Goal: Task Accomplishment & Management: Manage account settings

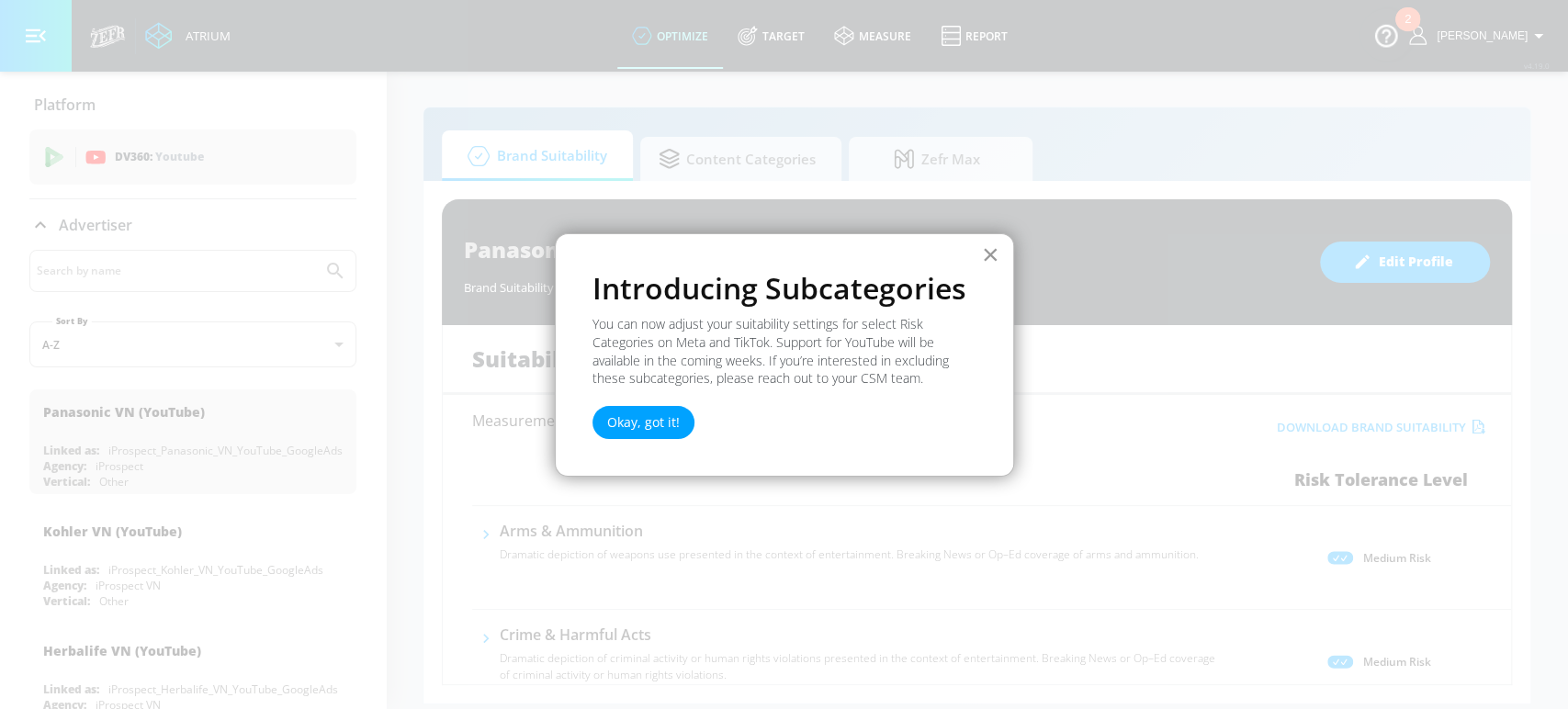
click at [988, 252] on button "×" at bounding box center [991, 254] width 18 height 29
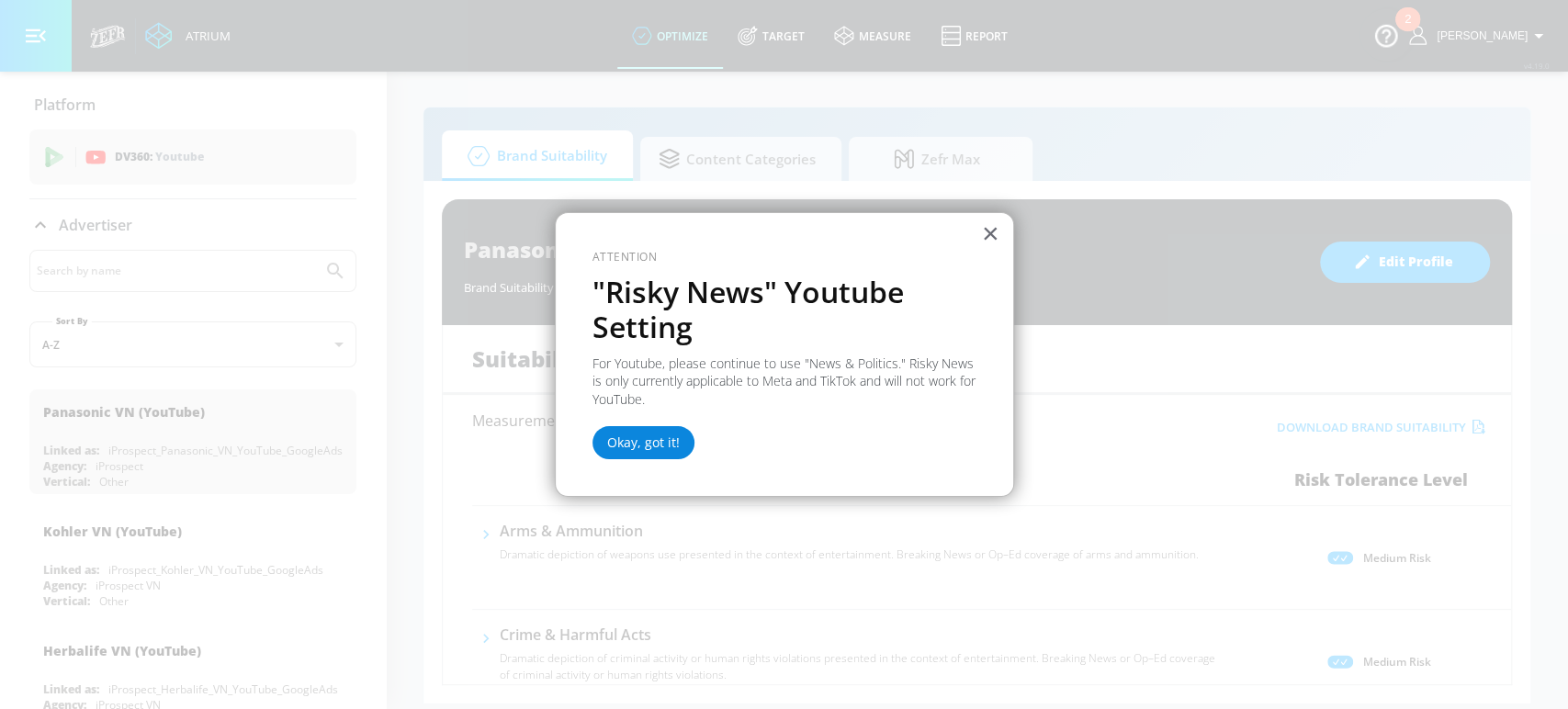
click at [646, 449] on button "Okay, got it!" at bounding box center [644, 442] width 102 height 33
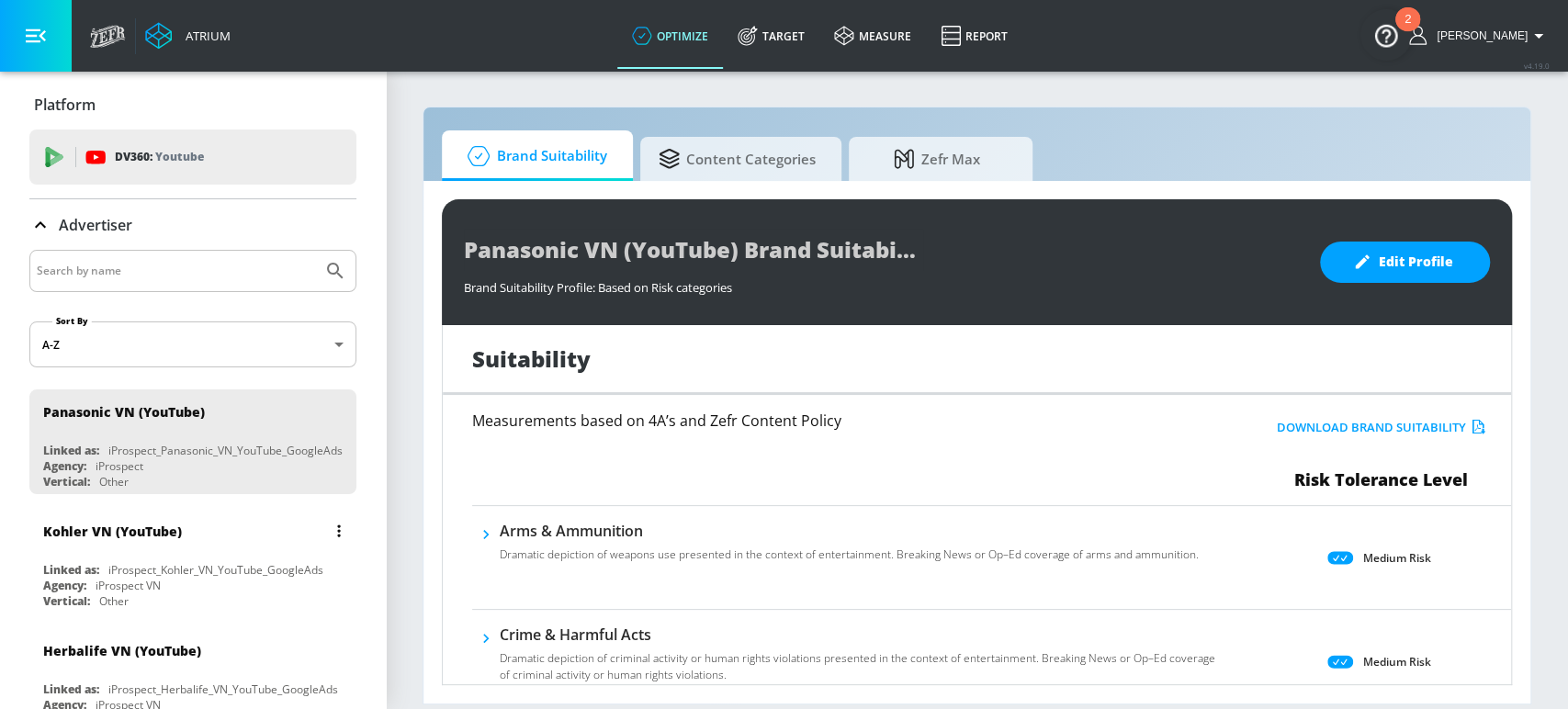
click at [212, 583] on div "Agency: iProspect VN" at bounding box center [197, 586] width 309 height 16
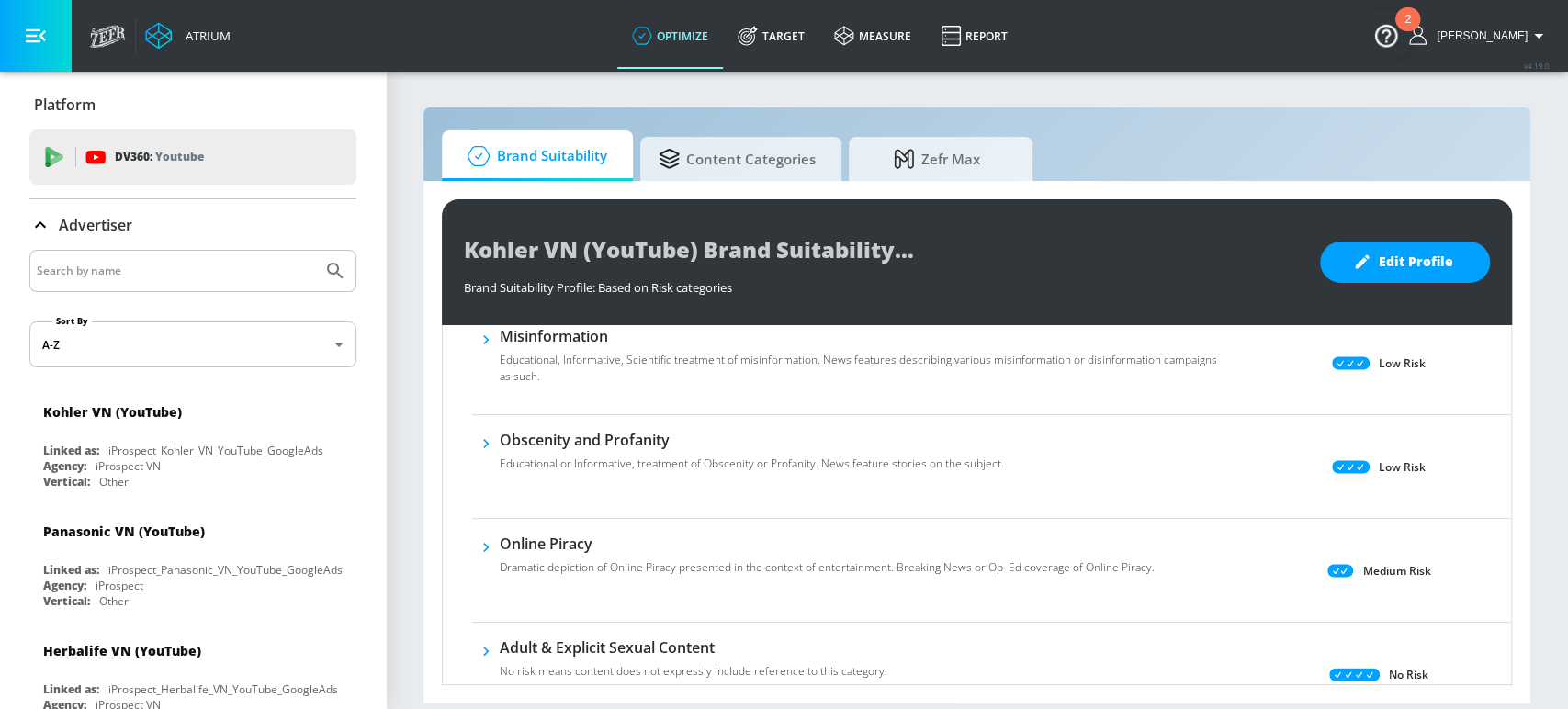
scroll to position [1122, 0]
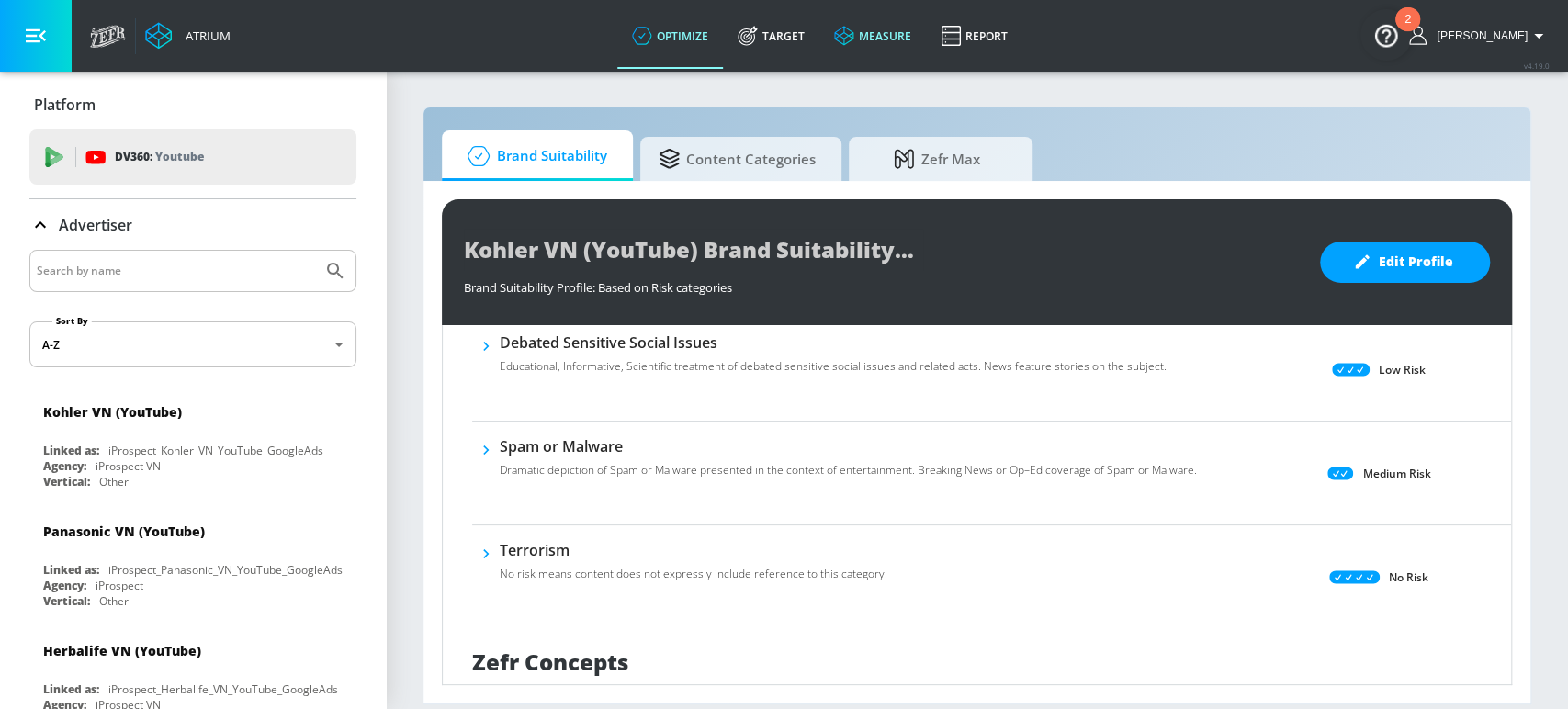
click at [911, 36] on link "measure" at bounding box center [872, 36] width 106 height 66
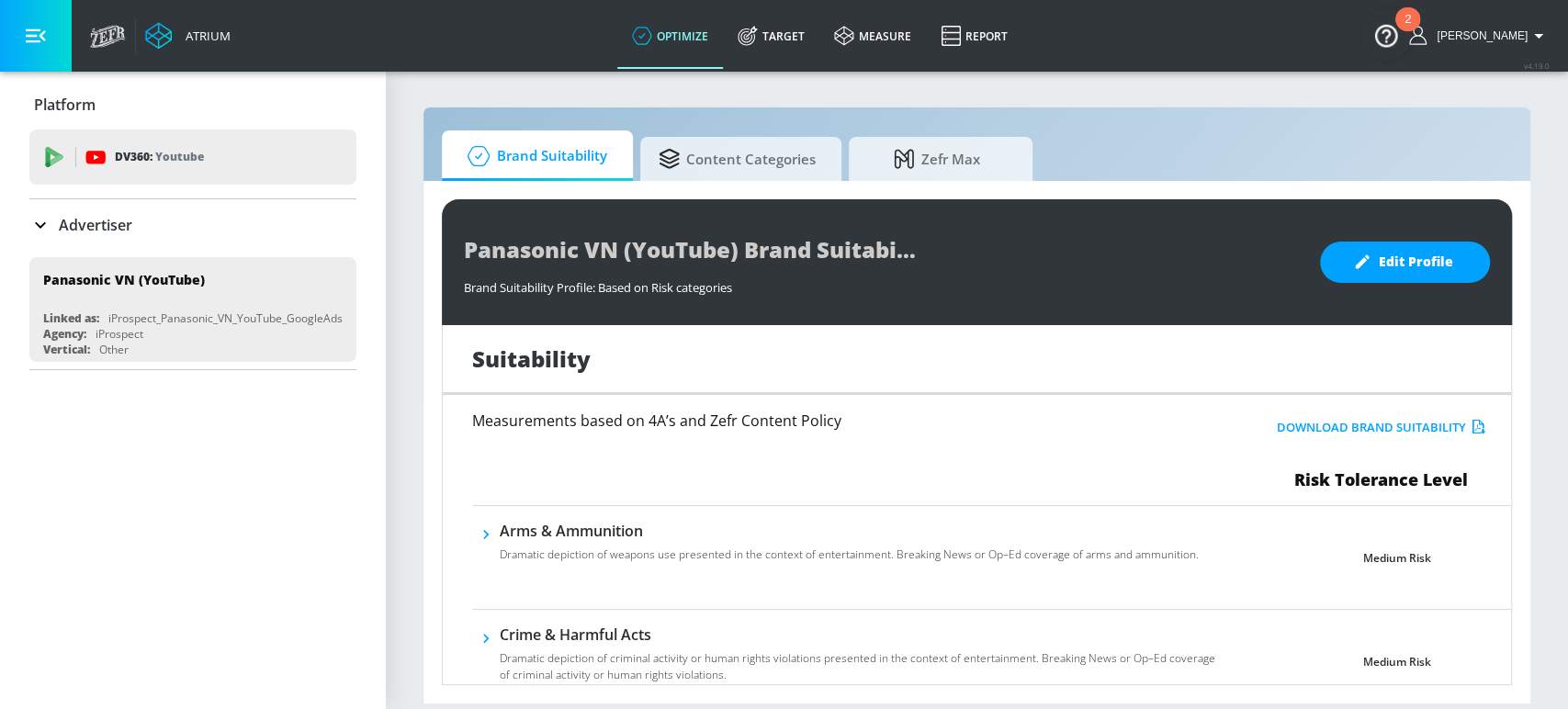
click at [181, 594] on div "Platform DV360: Youtube DV360: Youtube Advertiser Sort By A-Z asc ​ Panasonic V…" at bounding box center [192, 390] width 386 height 638
click at [1020, 42] on link "Report" at bounding box center [974, 36] width 97 height 66
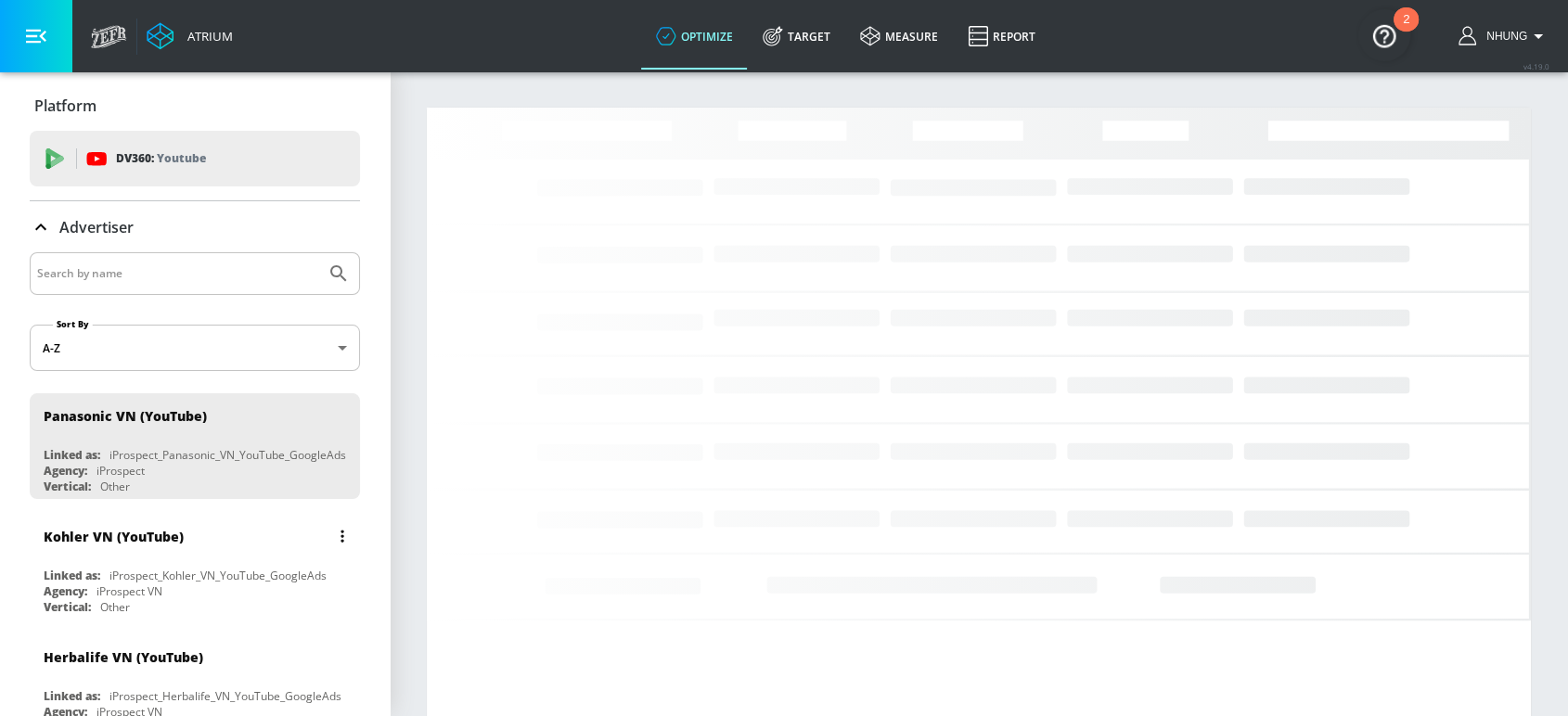
click at [122, 558] on div "Kohler VN (YouTube) Linked as: iProspect_Kohler_VN_YouTube_GoogleAds Agency: iP…" at bounding box center [194, 566] width 331 height 106
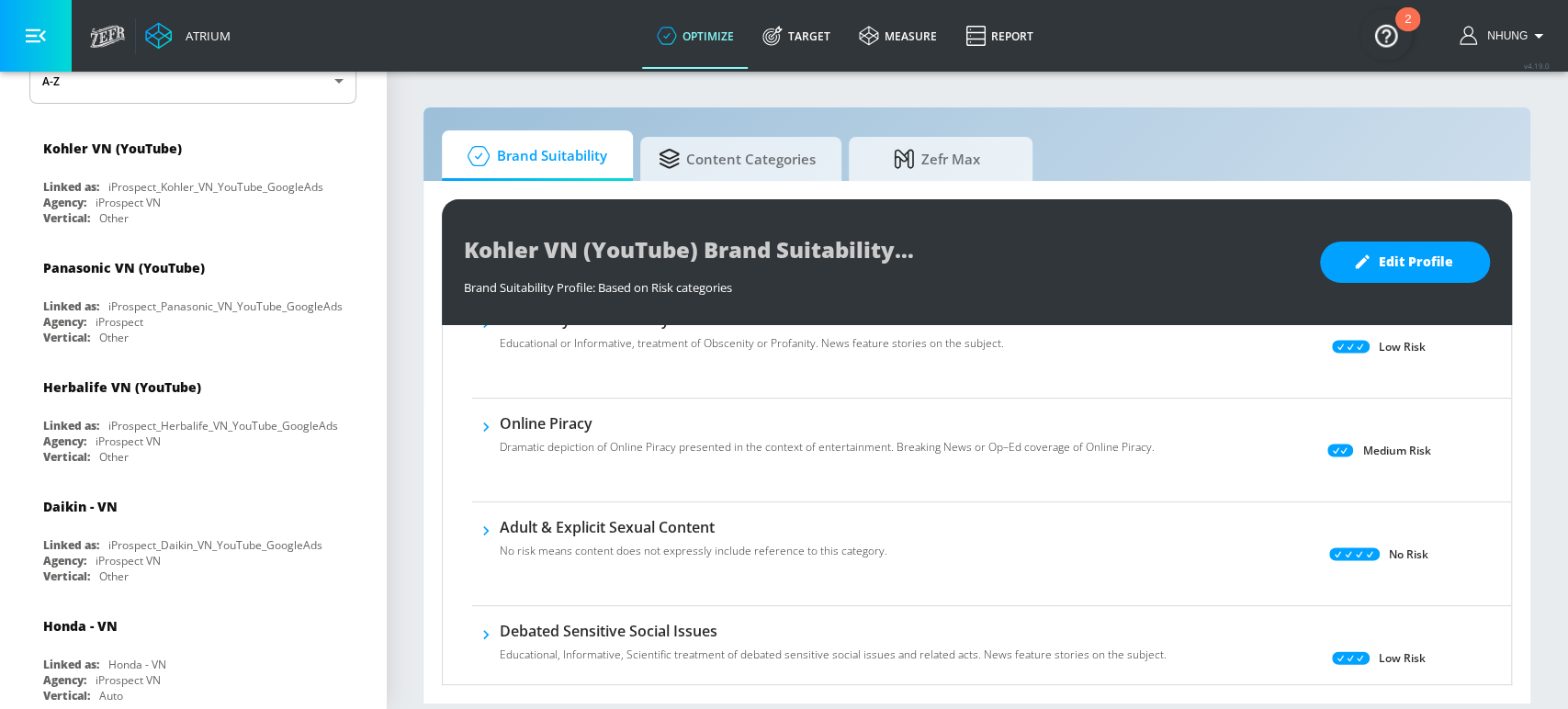
scroll to position [1021, 0]
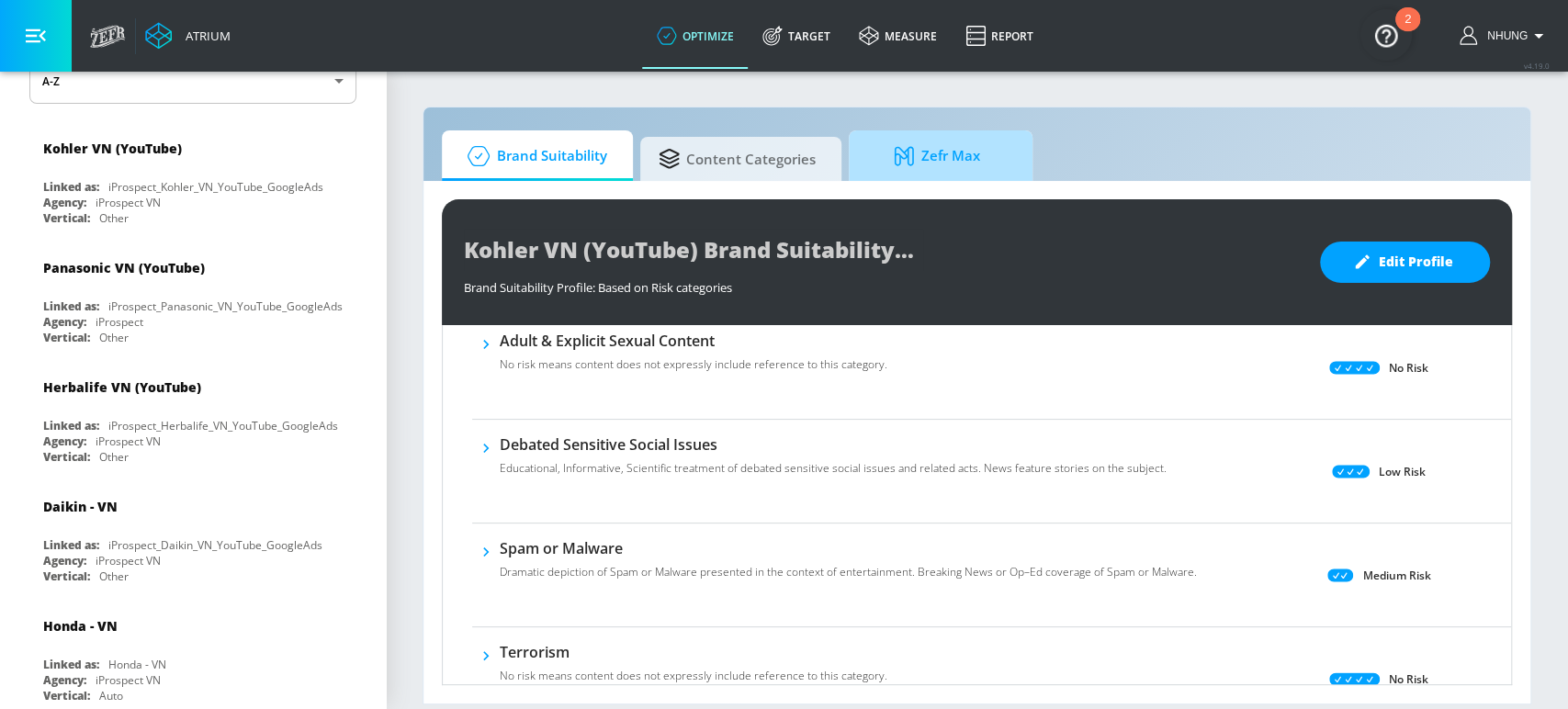
click at [959, 166] on span "Zefr Max" at bounding box center [937, 155] width 140 height 44
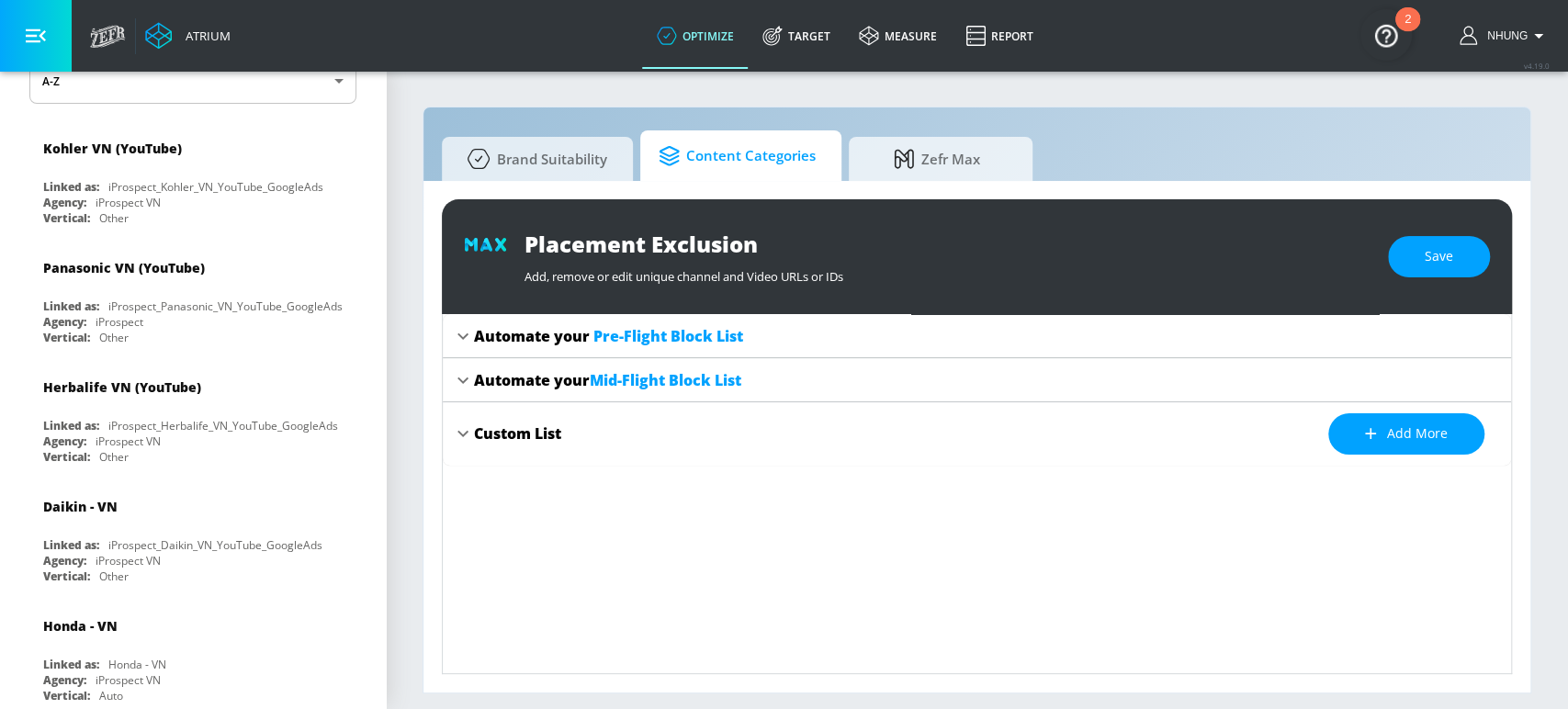
click at [716, 141] on span "Content Categories" at bounding box center [737, 155] width 157 height 44
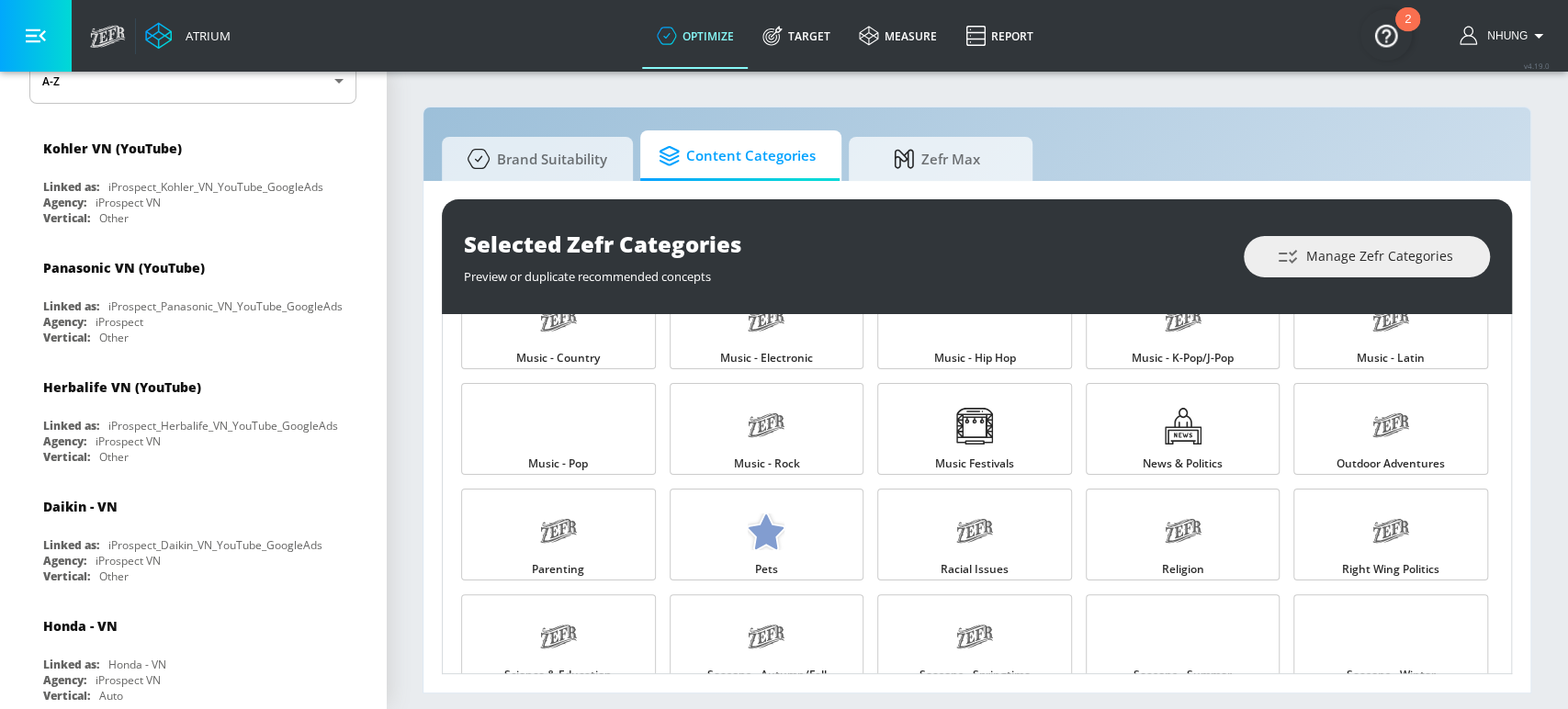
scroll to position [1991, 0]
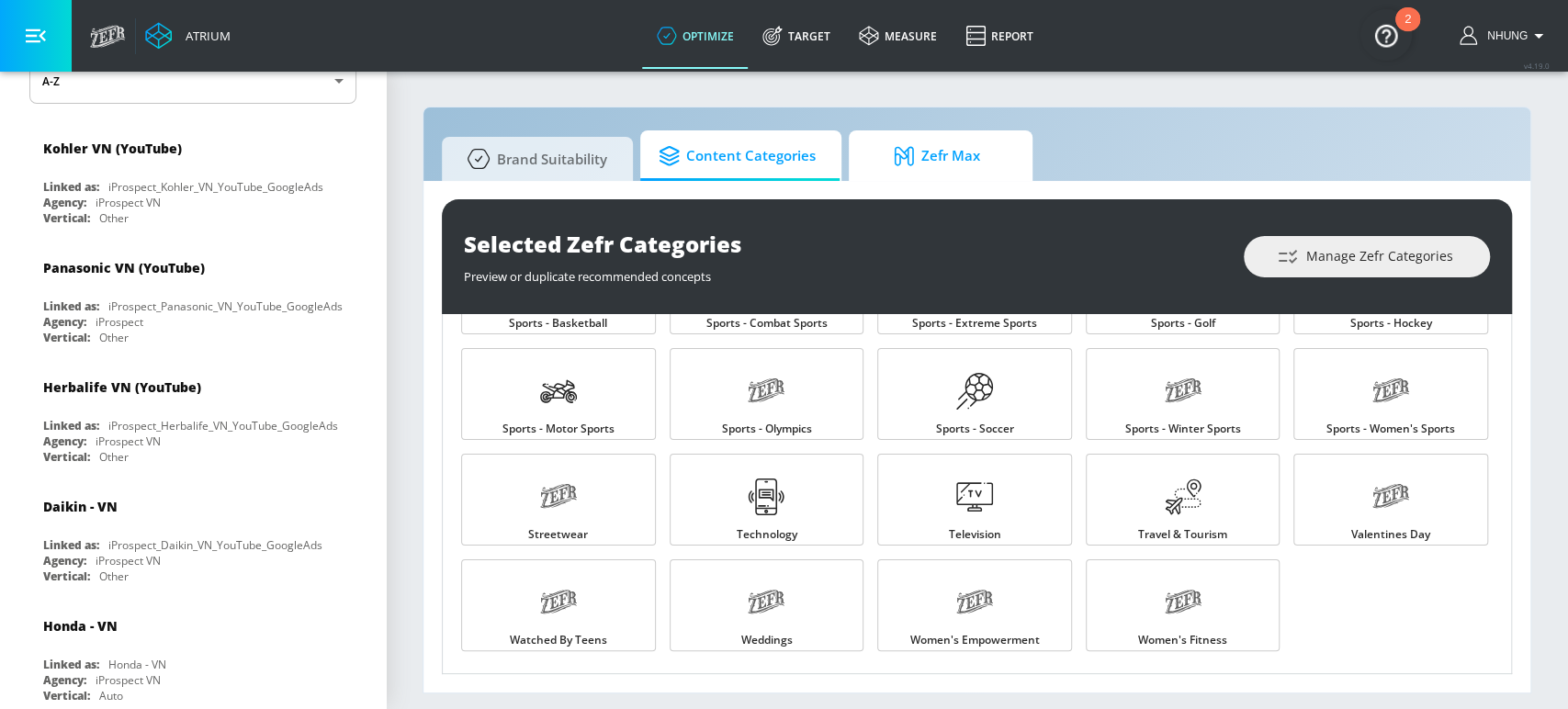
click at [917, 160] on icon at bounding box center [908, 156] width 27 height 21
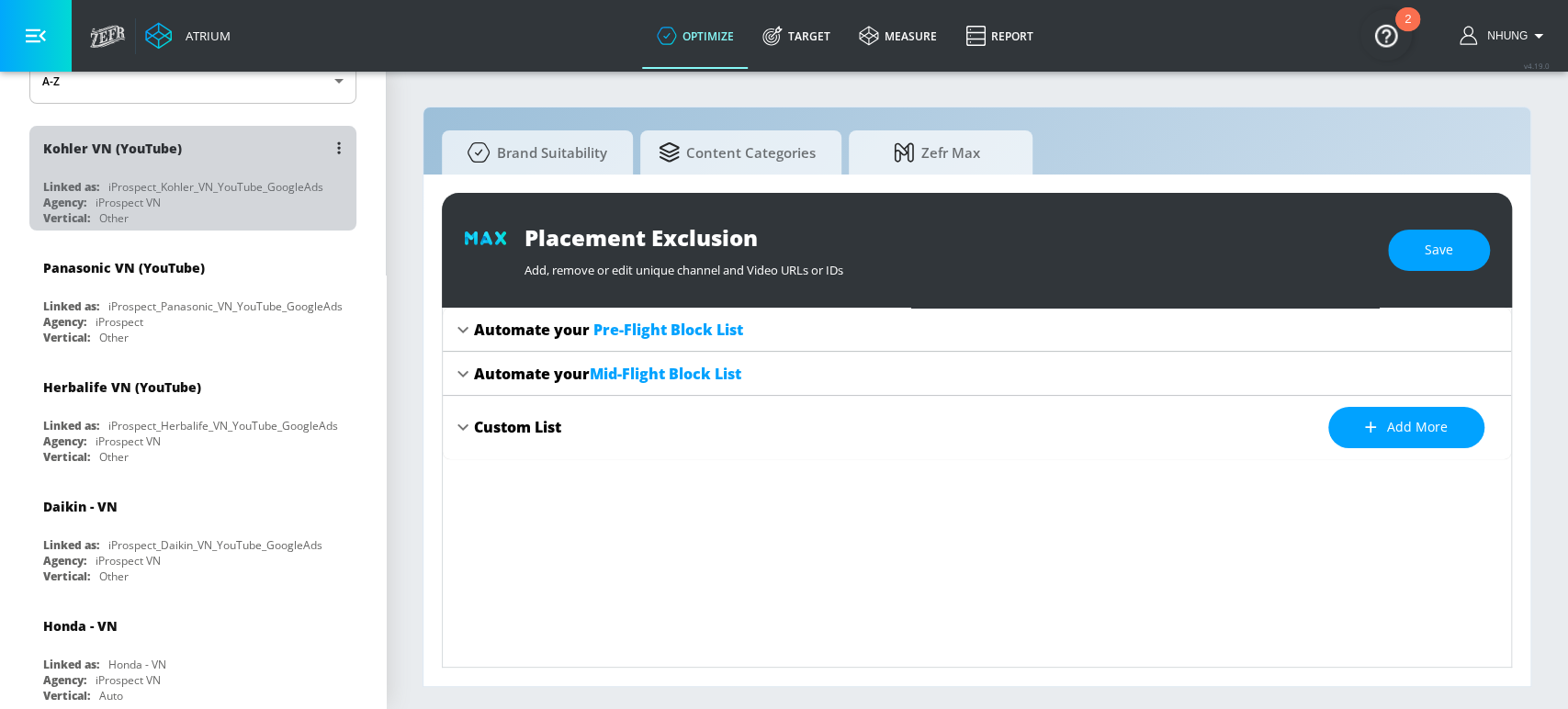
click at [265, 216] on div "Vertical: Other" at bounding box center [197, 218] width 309 height 16
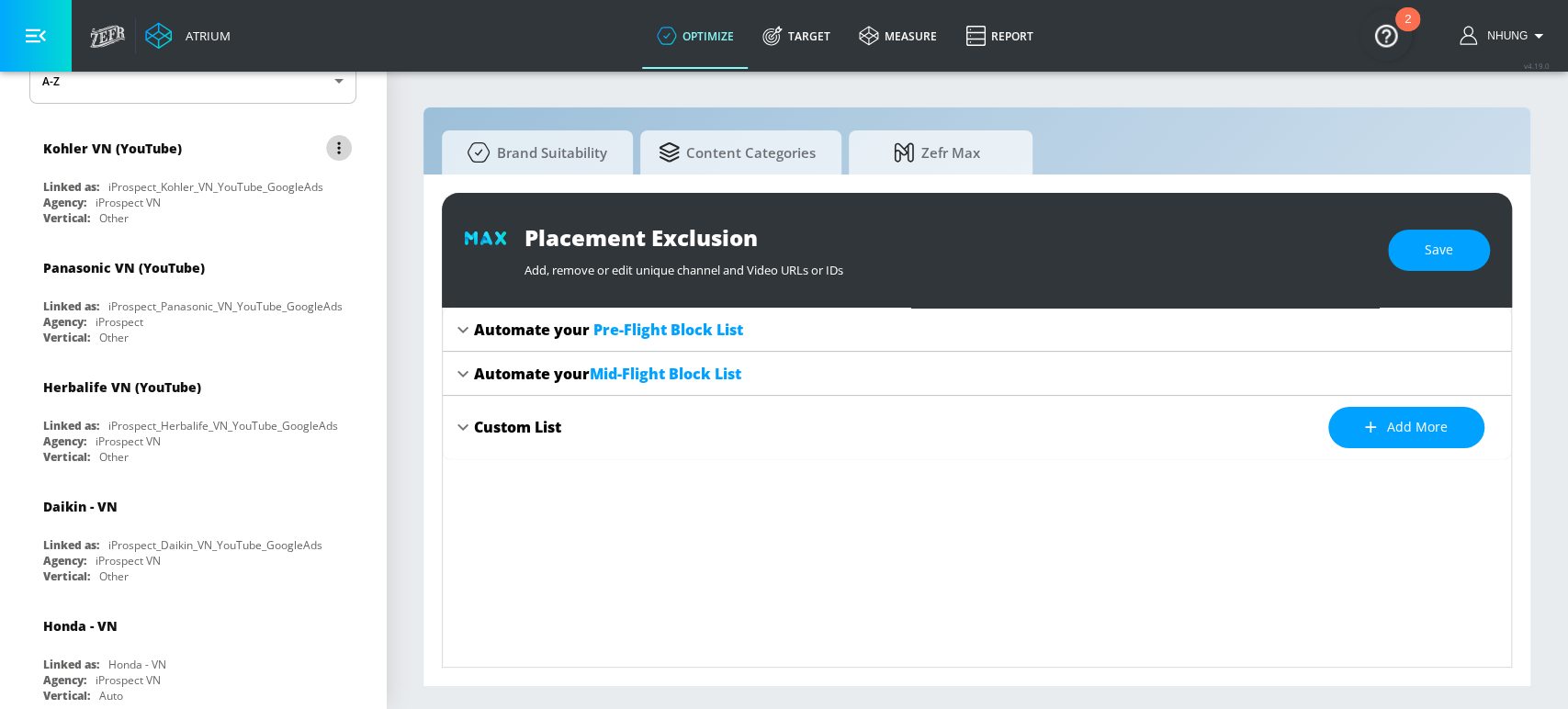
click at [337, 147] on icon "list of Advertiser" at bounding box center [338, 148] width 3 height 12
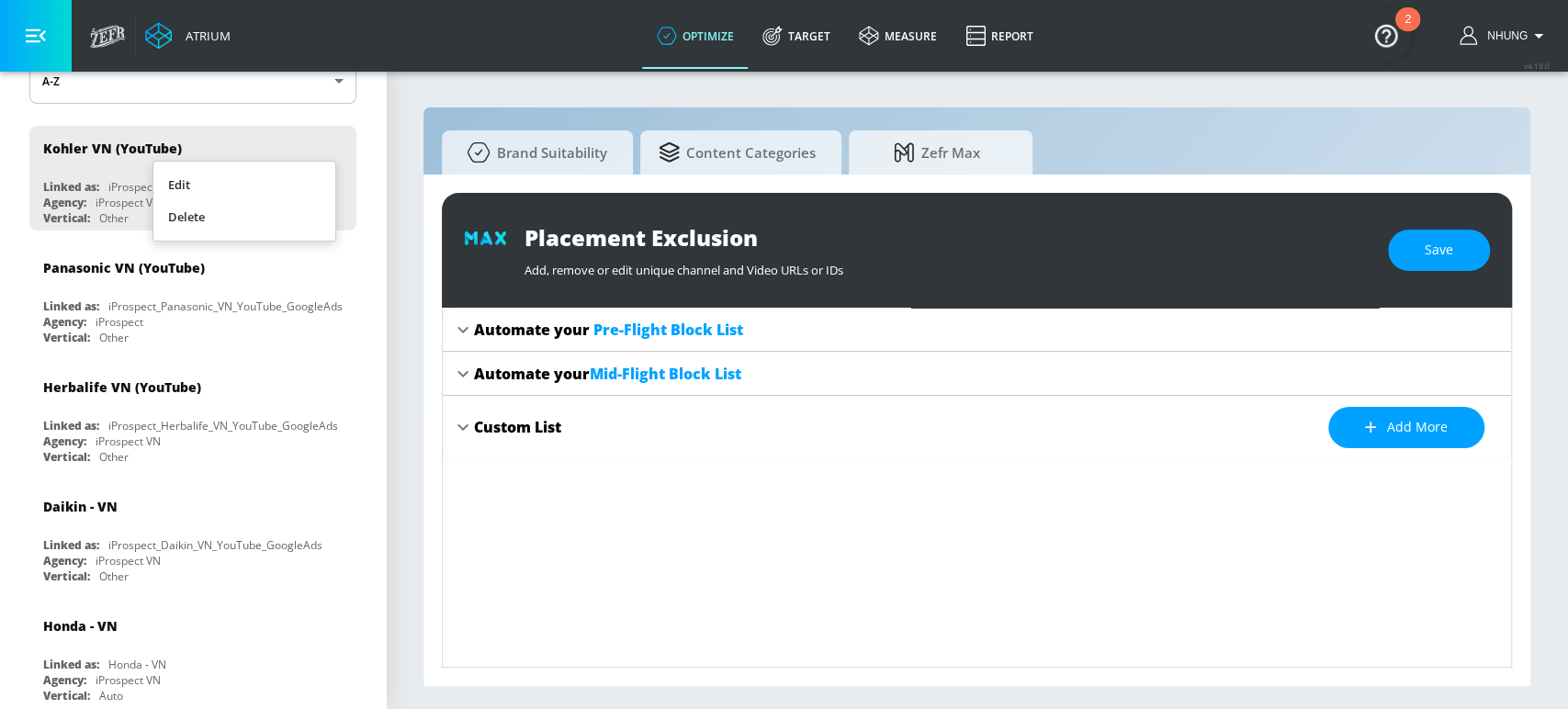
click at [220, 182] on li "Edit" at bounding box center [244, 185] width 182 height 32
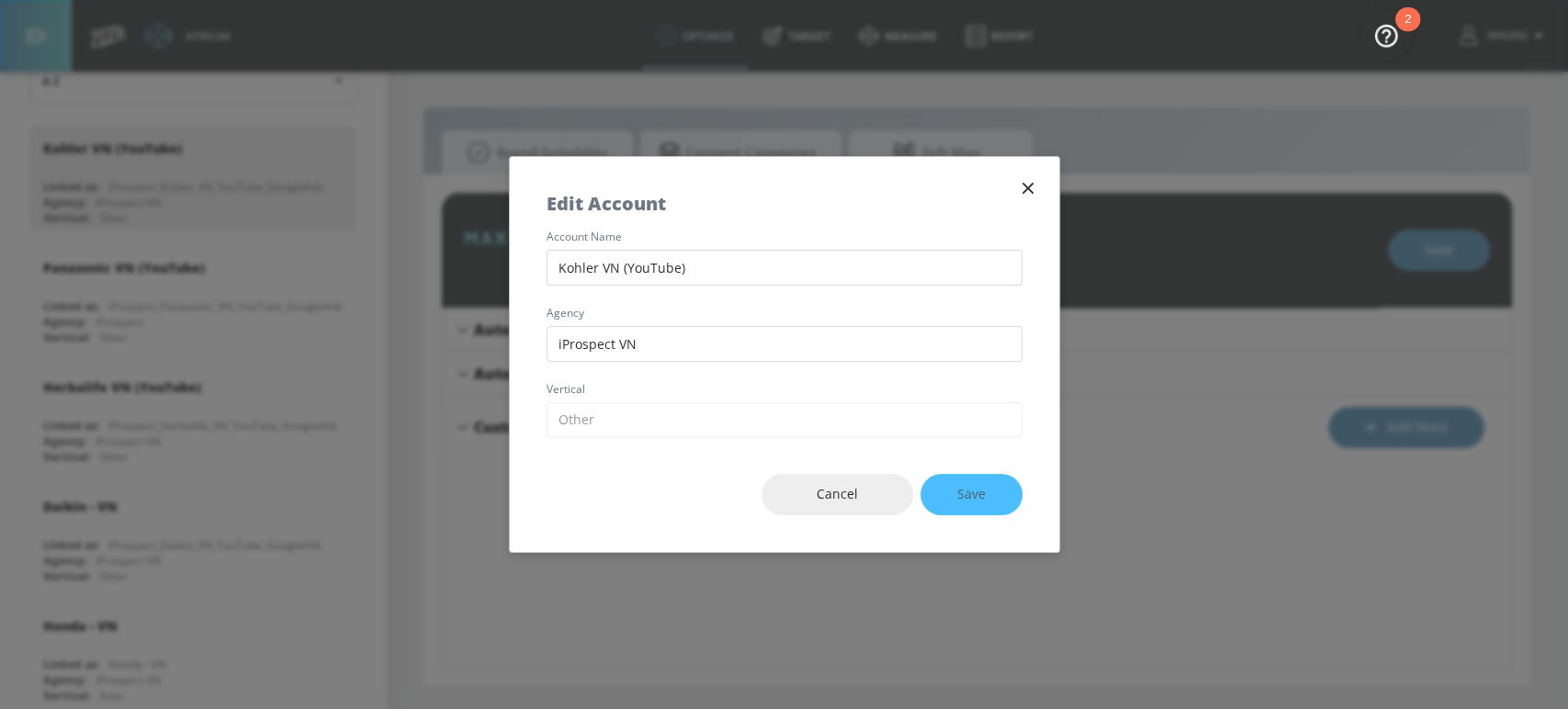
click at [1018, 185] on icon "button" at bounding box center [1028, 188] width 21 height 21
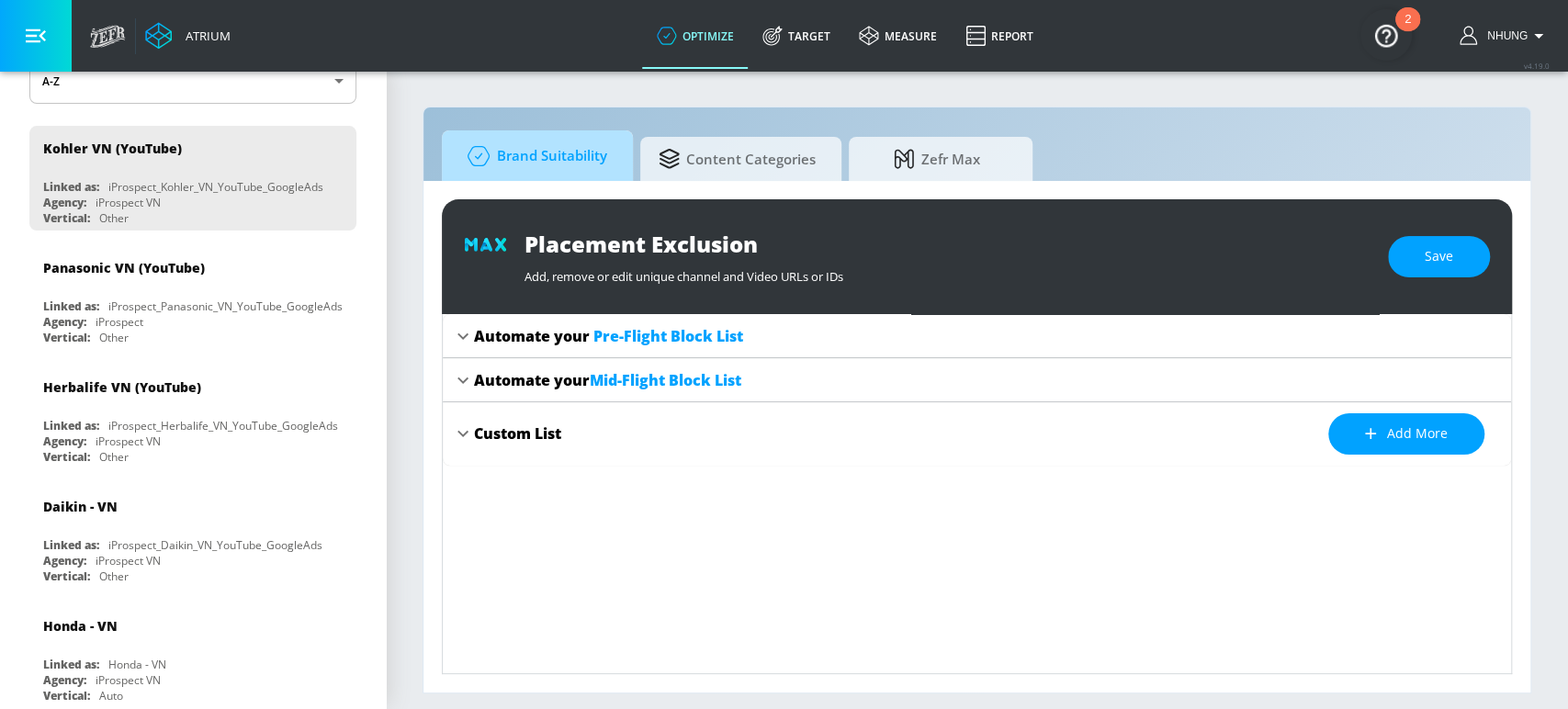
click at [515, 148] on span "Brand Suitability" at bounding box center [533, 155] width 147 height 44
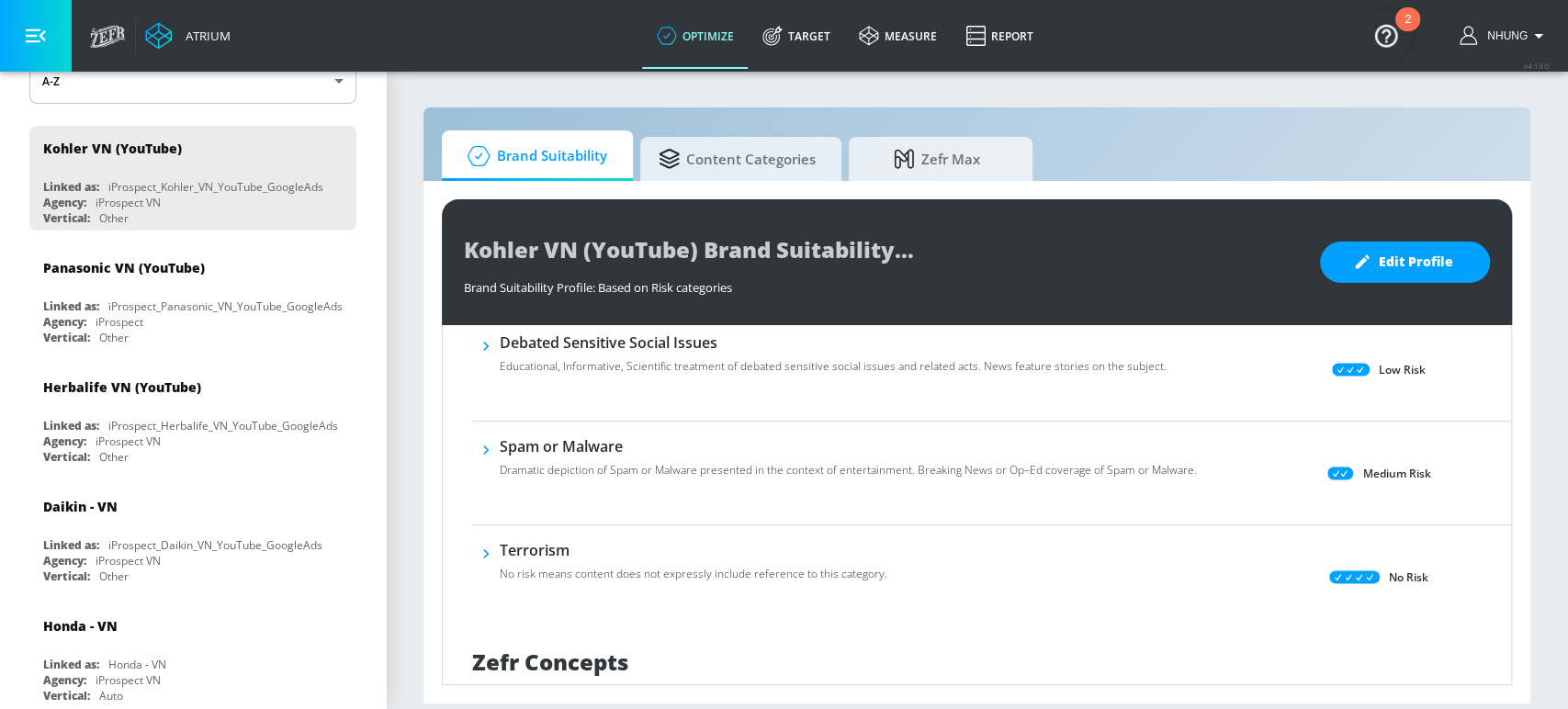
scroll to position [1543, 0]
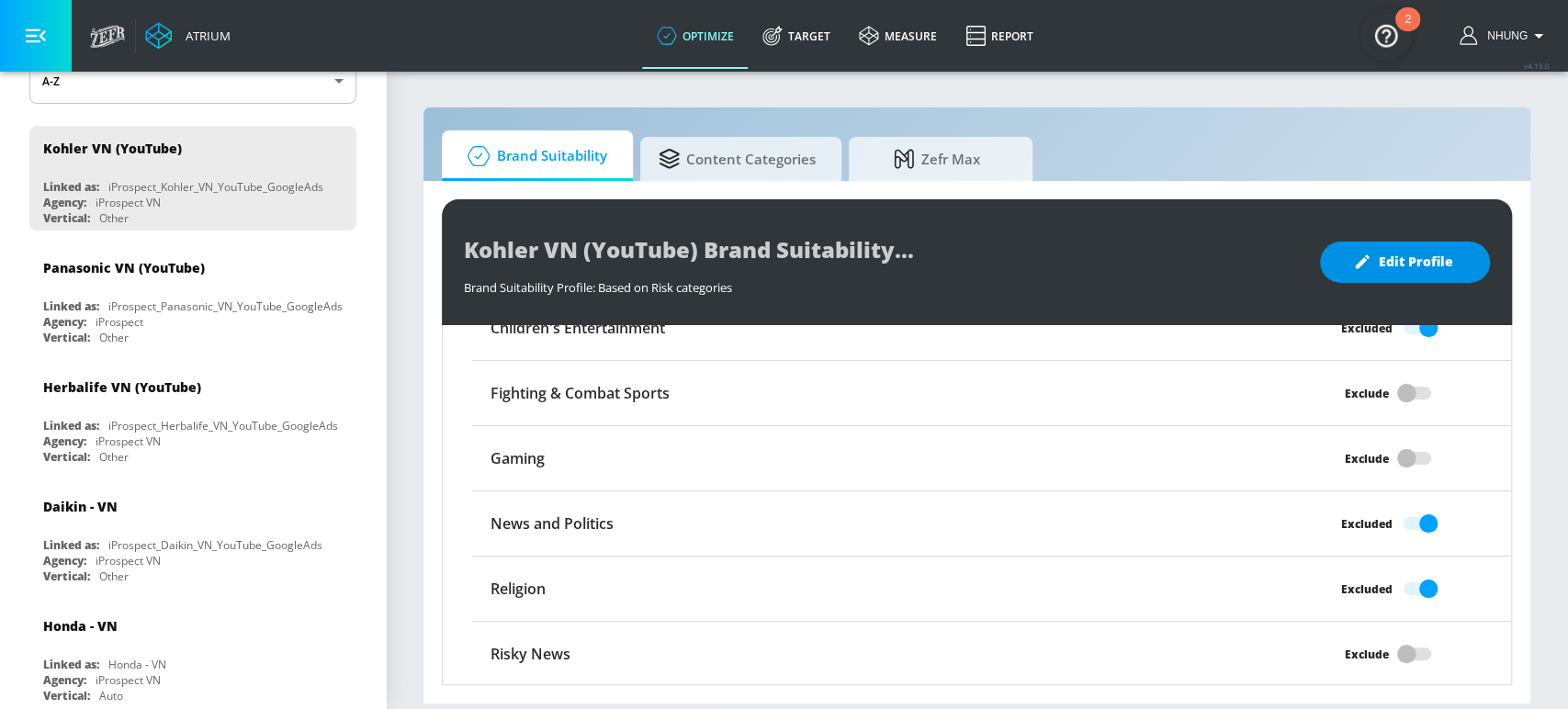
click at [1380, 268] on span "Edit Profile" at bounding box center [1405, 263] width 97 height 23
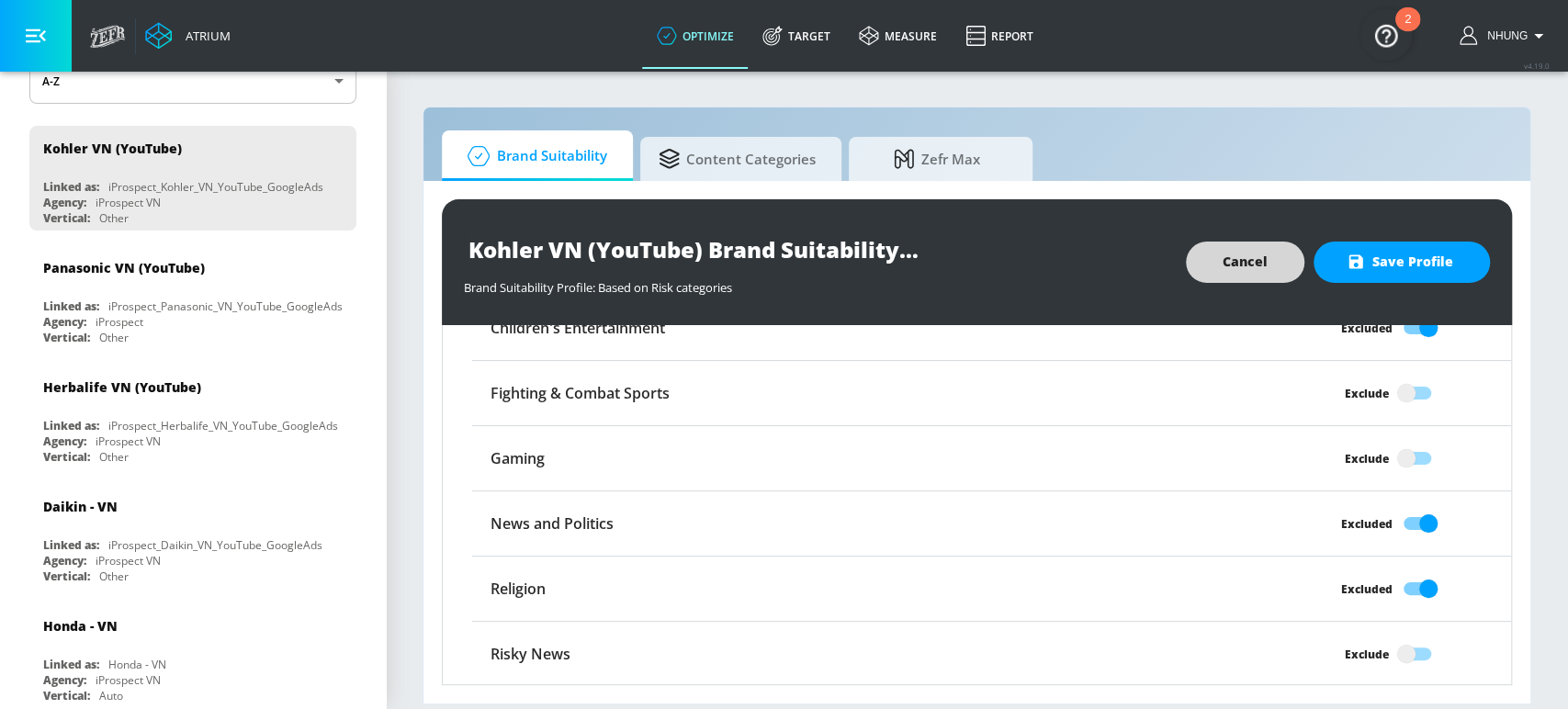
click at [1242, 261] on span "Cancel" at bounding box center [1246, 263] width 45 height 23
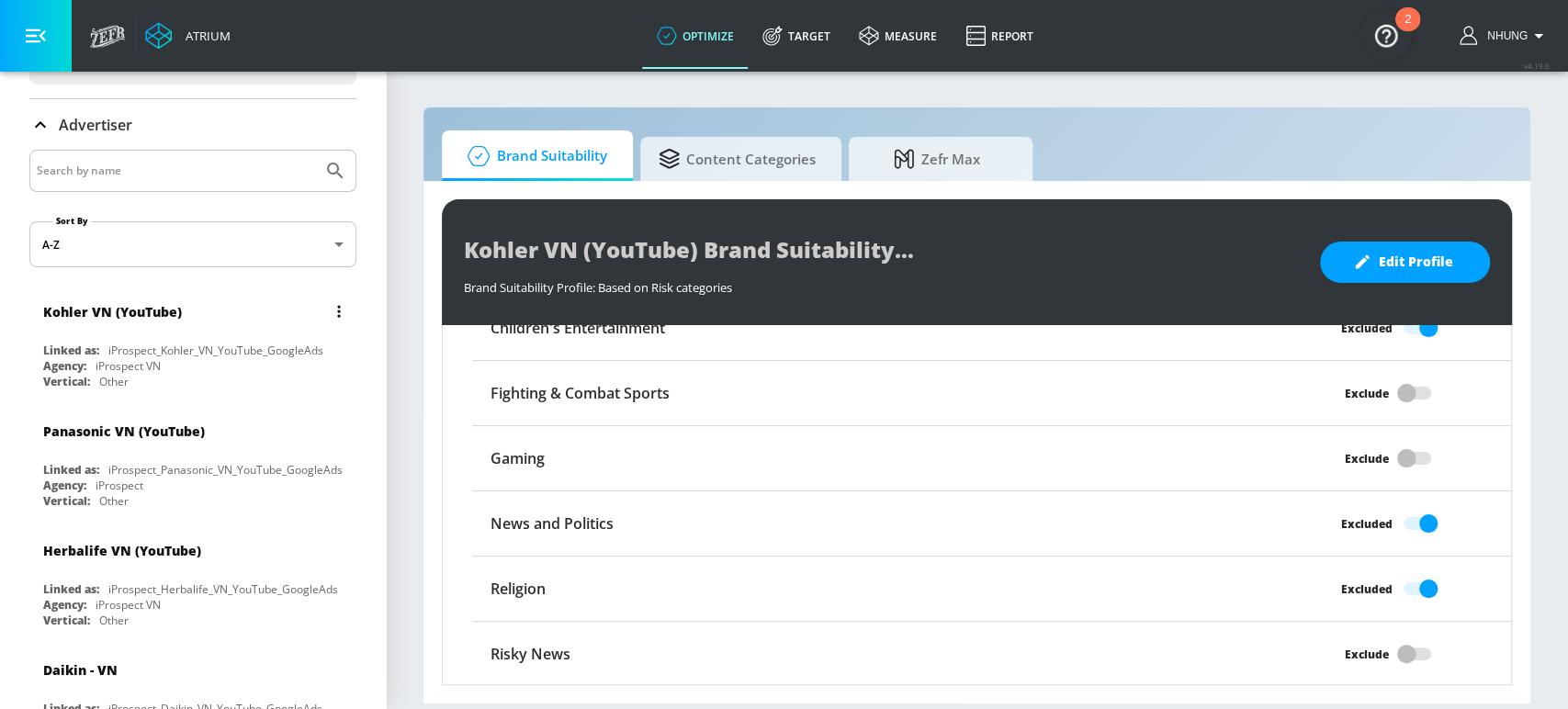
scroll to position [0, 0]
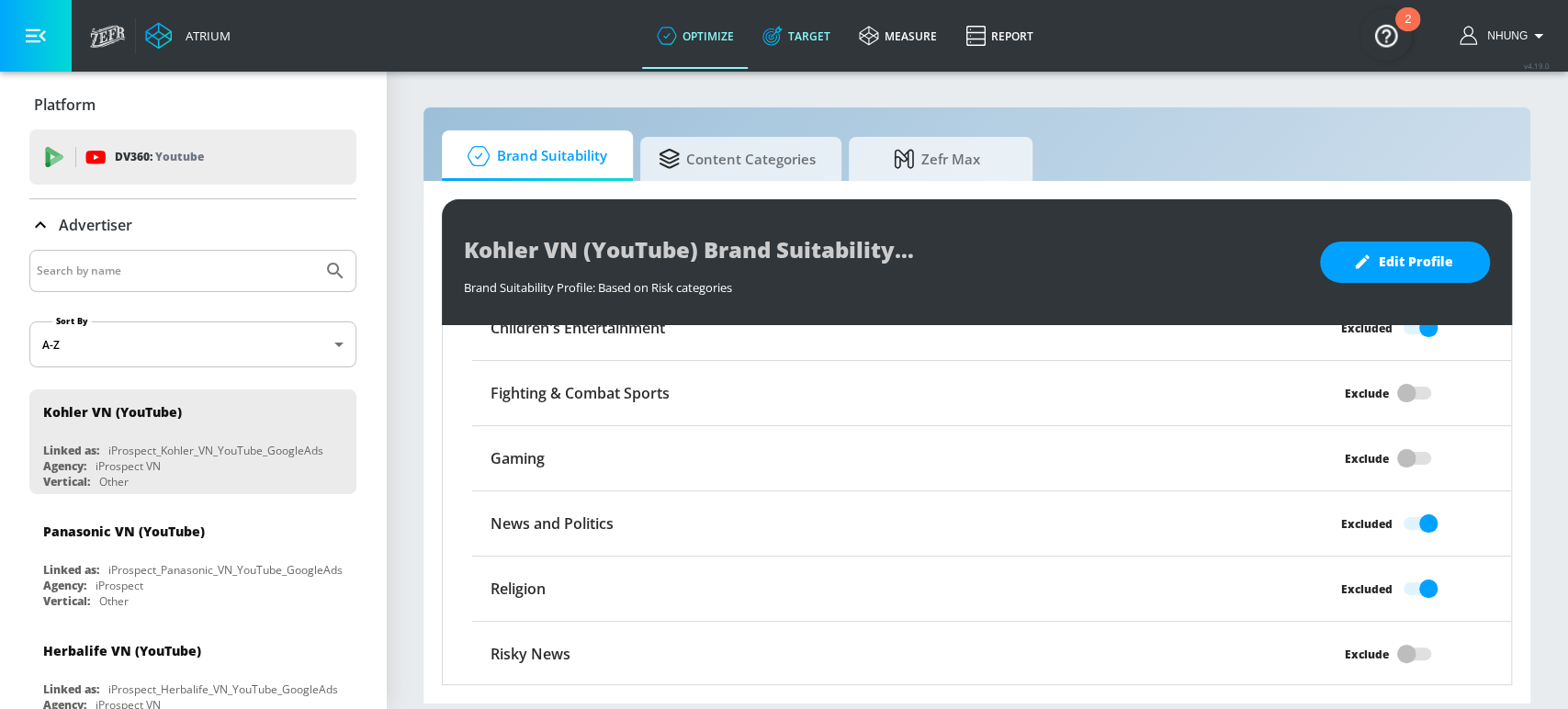
click at [797, 34] on link "Target" at bounding box center [796, 36] width 97 height 66
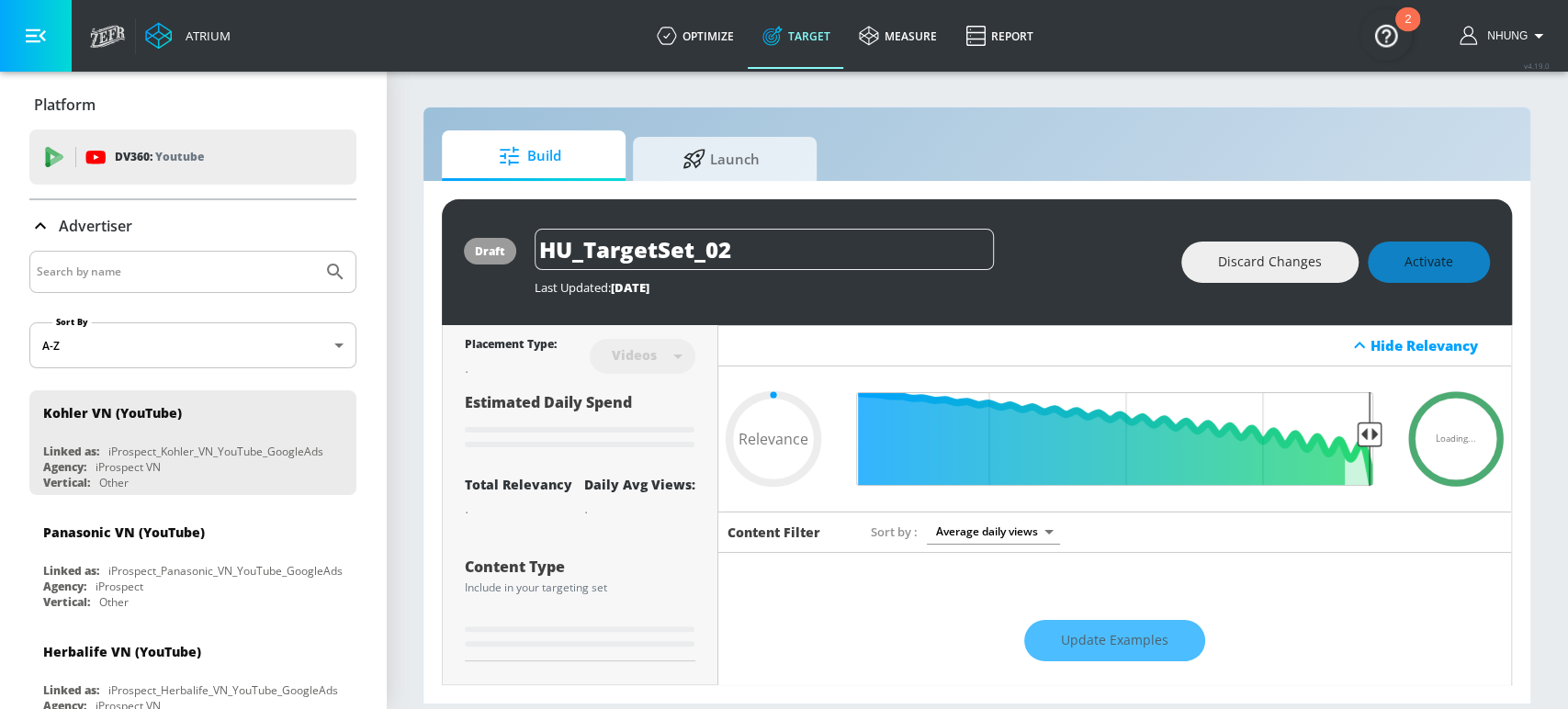
type input "0.46"
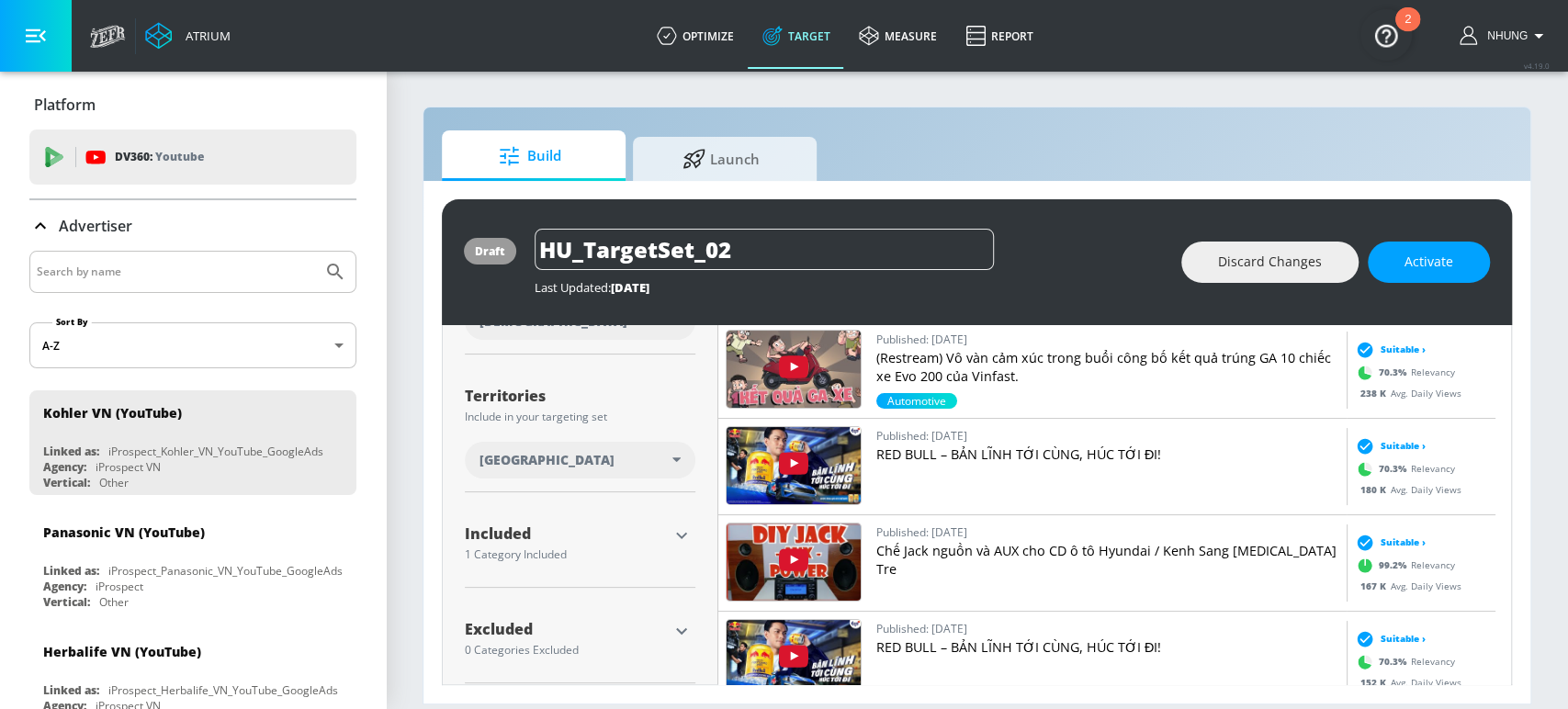
scroll to position [437, 0]
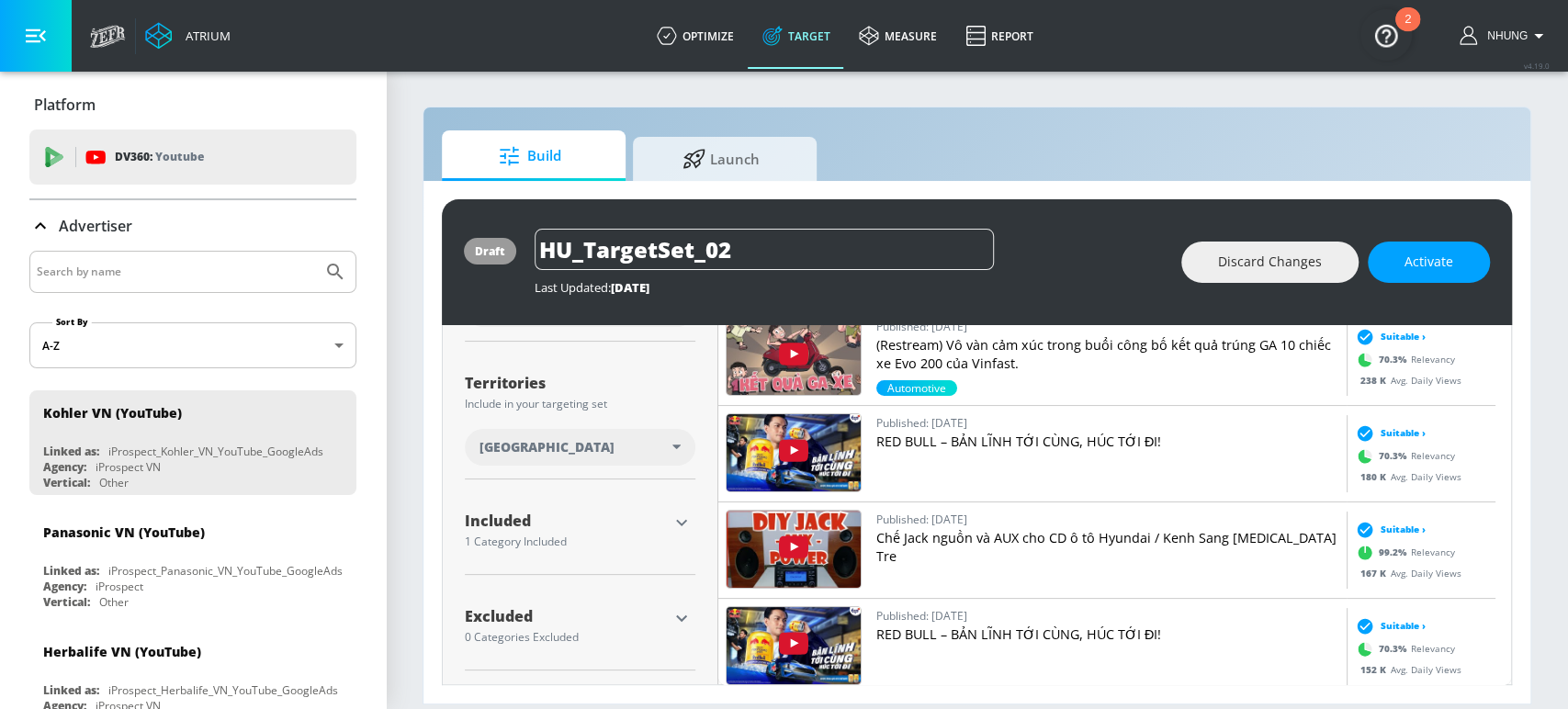
click at [1389, 36] on img "Open Resource Center, 2 new notifications" at bounding box center [1386, 34] width 52 height 52
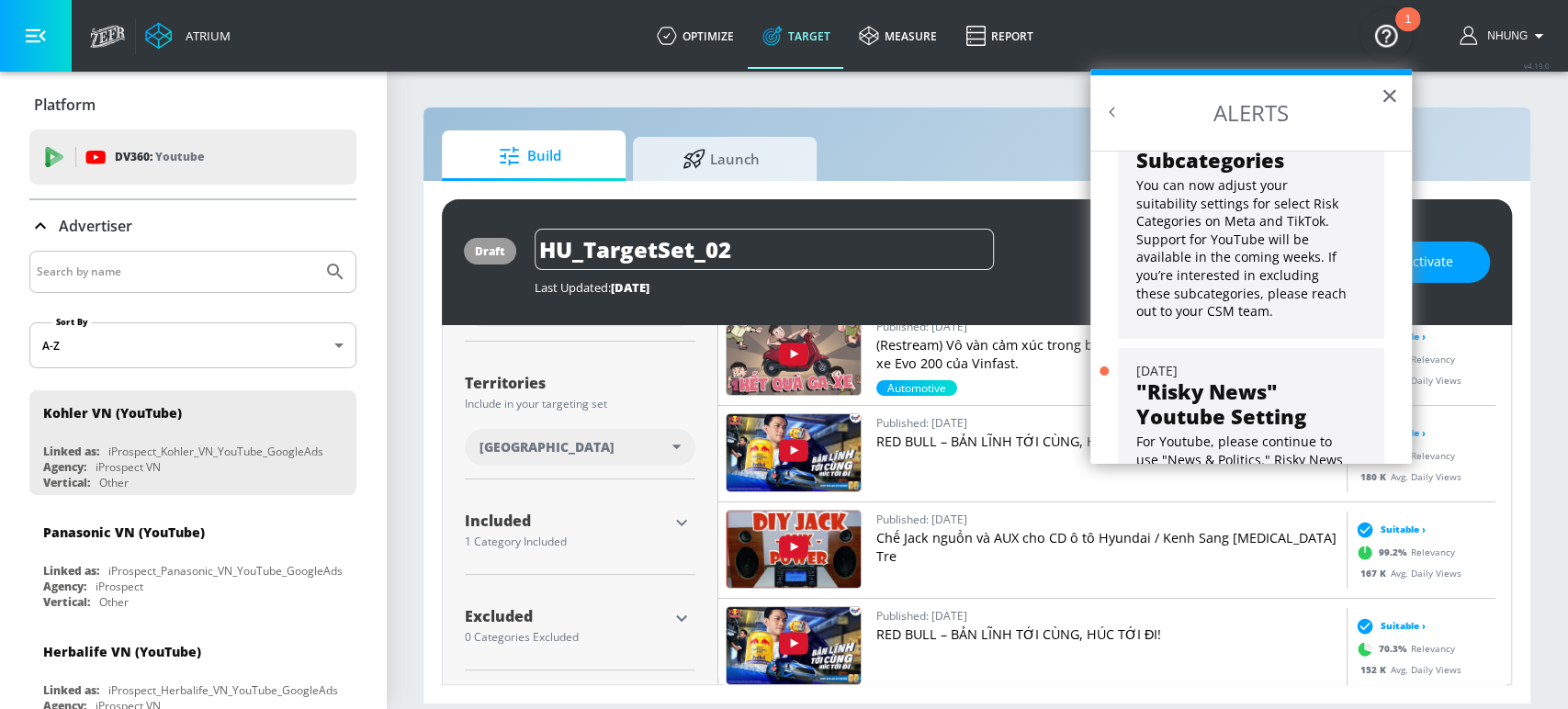
scroll to position [164, 0]
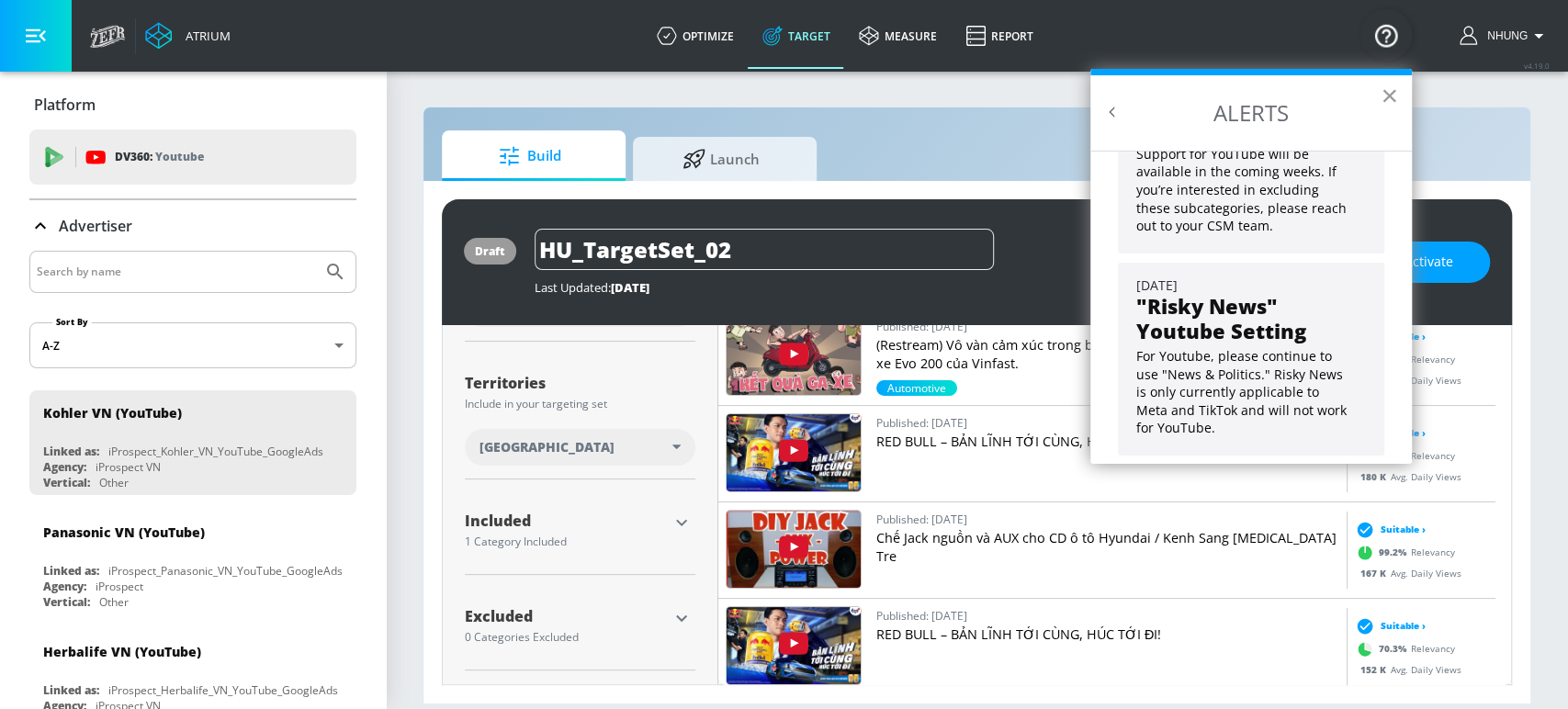
click at [1387, 97] on button "×" at bounding box center [1389, 96] width 18 height 29
